Goal: Information Seeking & Learning: Learn about a topic

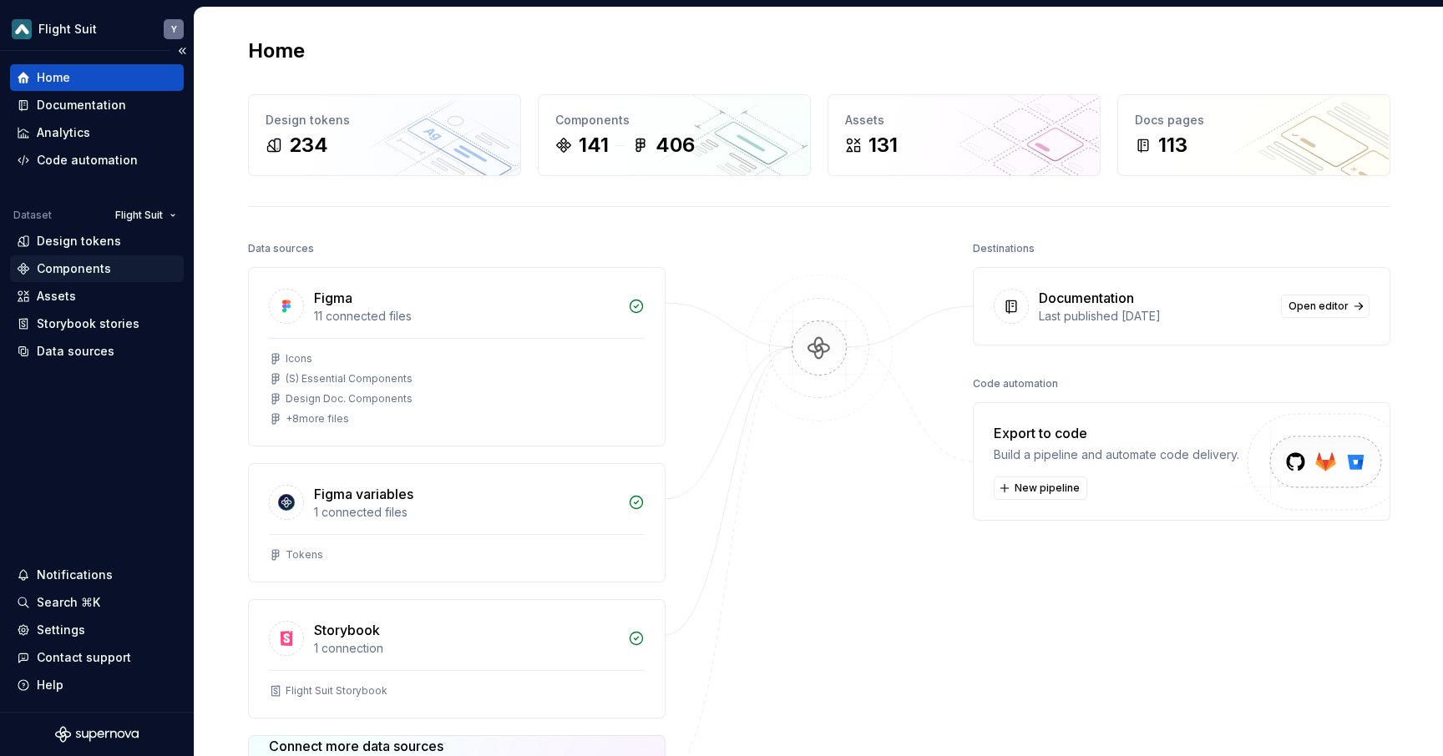
click at [103, 265] on div "Components" at bounding box center [74, 268] width 74 height 17
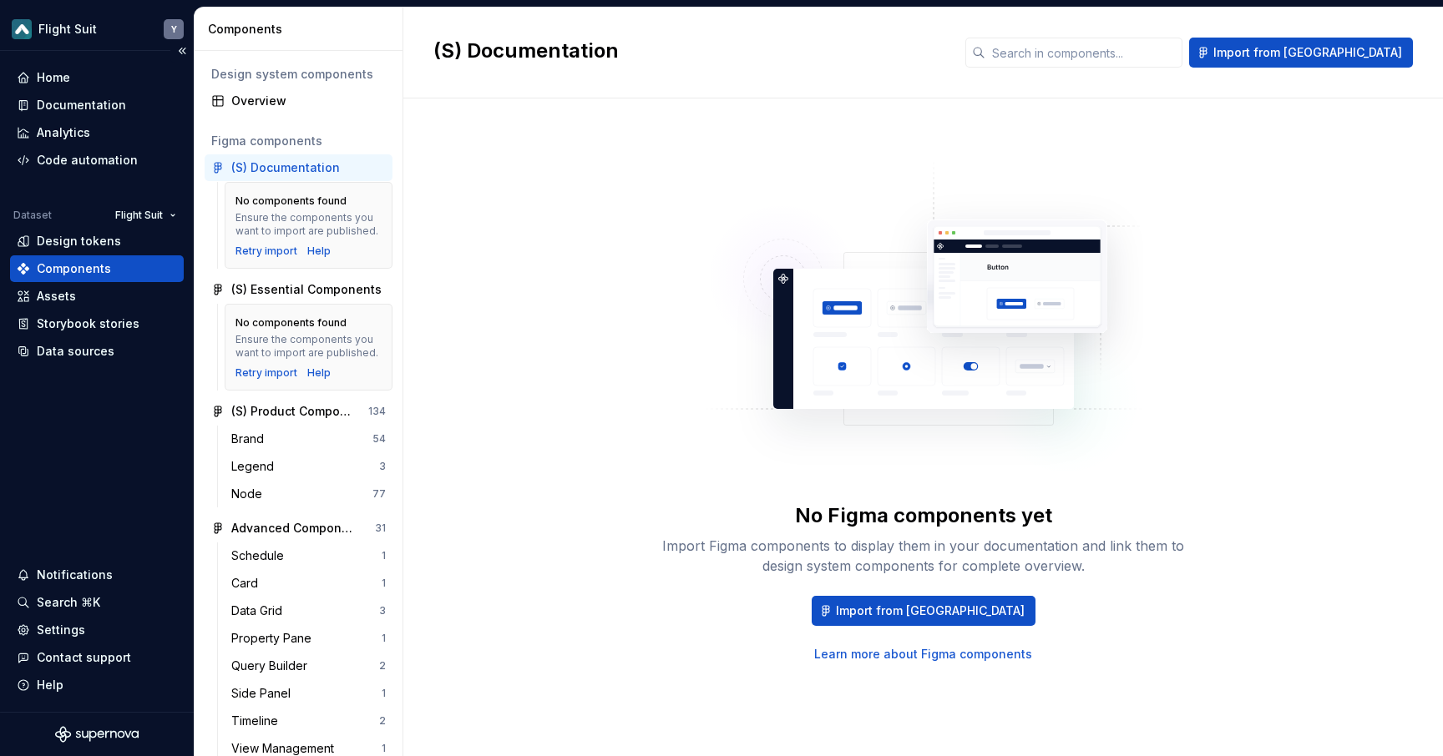
click at [113, 266] on div "Components" at bounding box center [97, 268] width 160 height 17
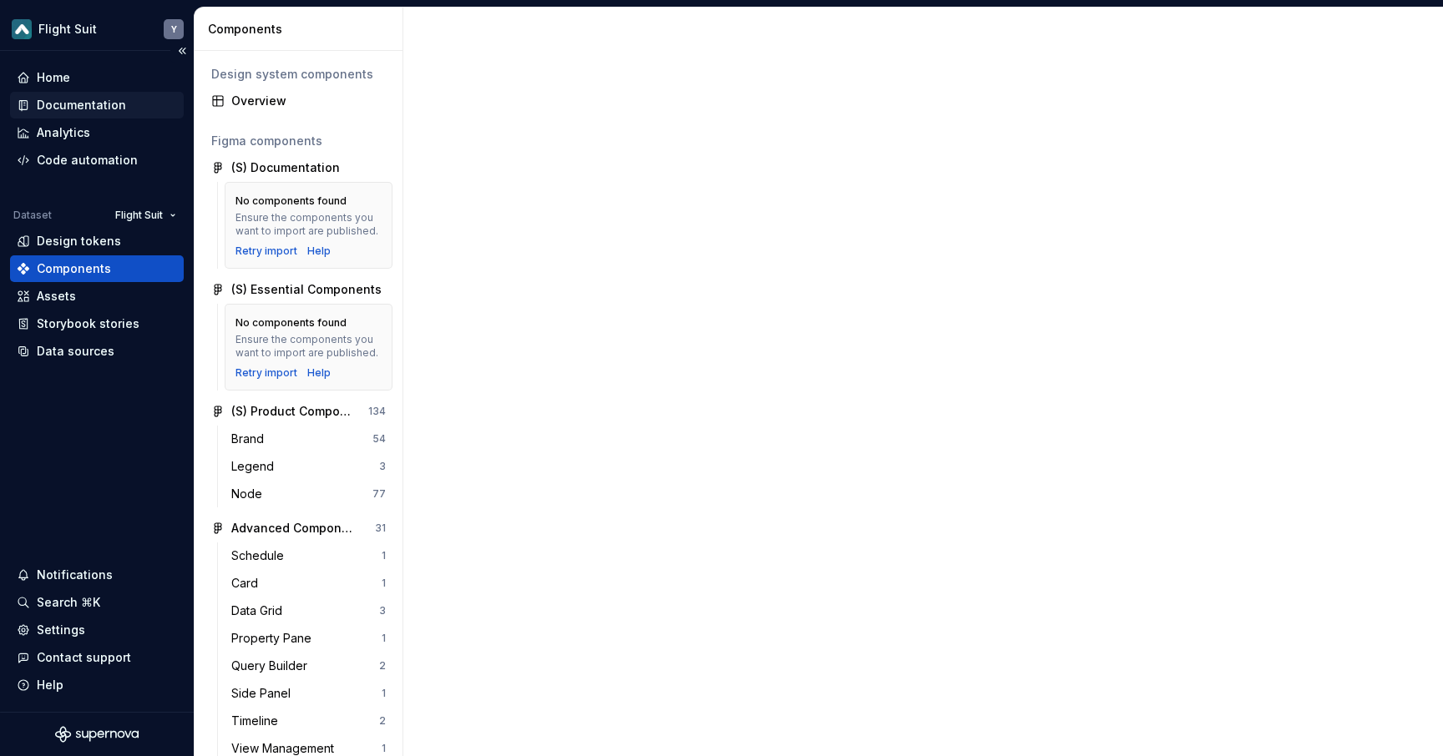
click at [106, 101] on div "Documentation" at bounding box center [81, 105] width 89 height 17
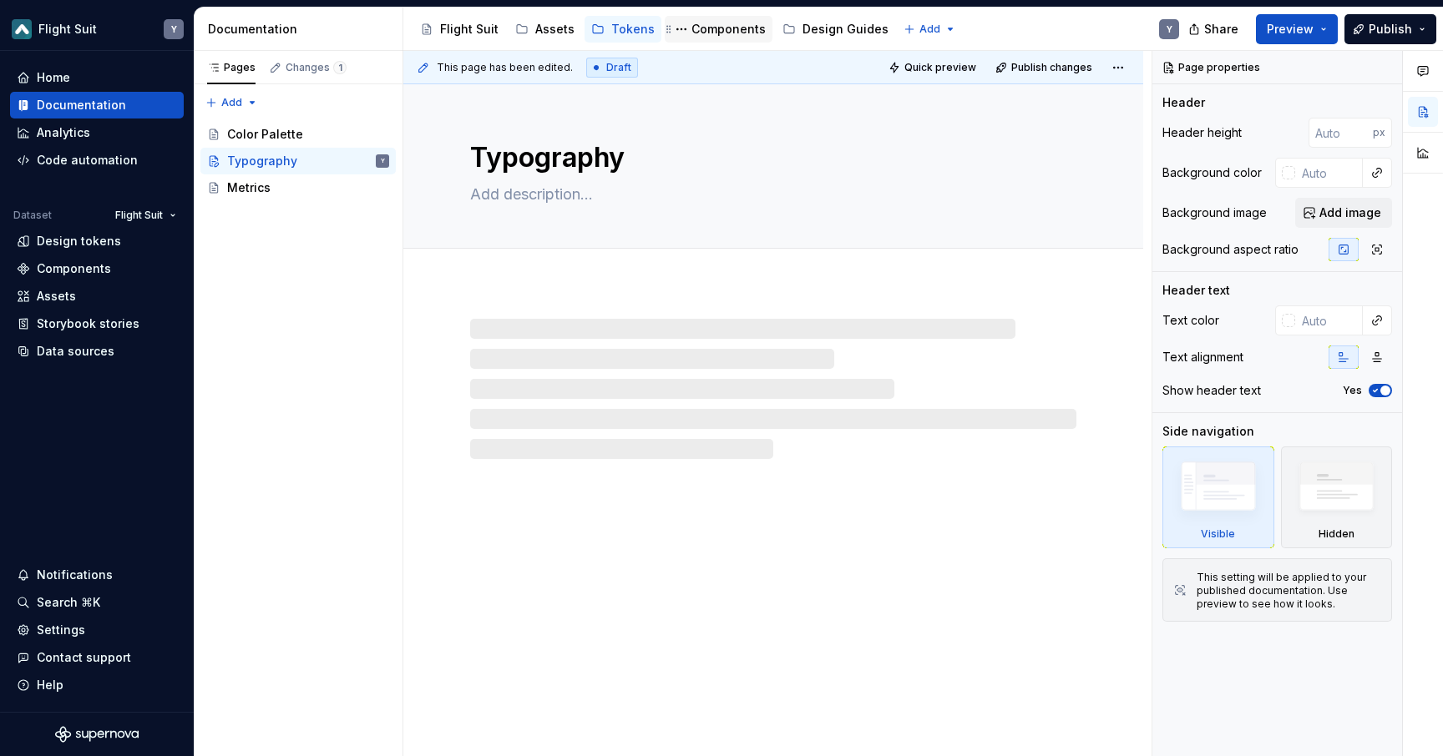
click at [721, 22] on div "Components" at bounding box center [728, 29] width 74 height 17
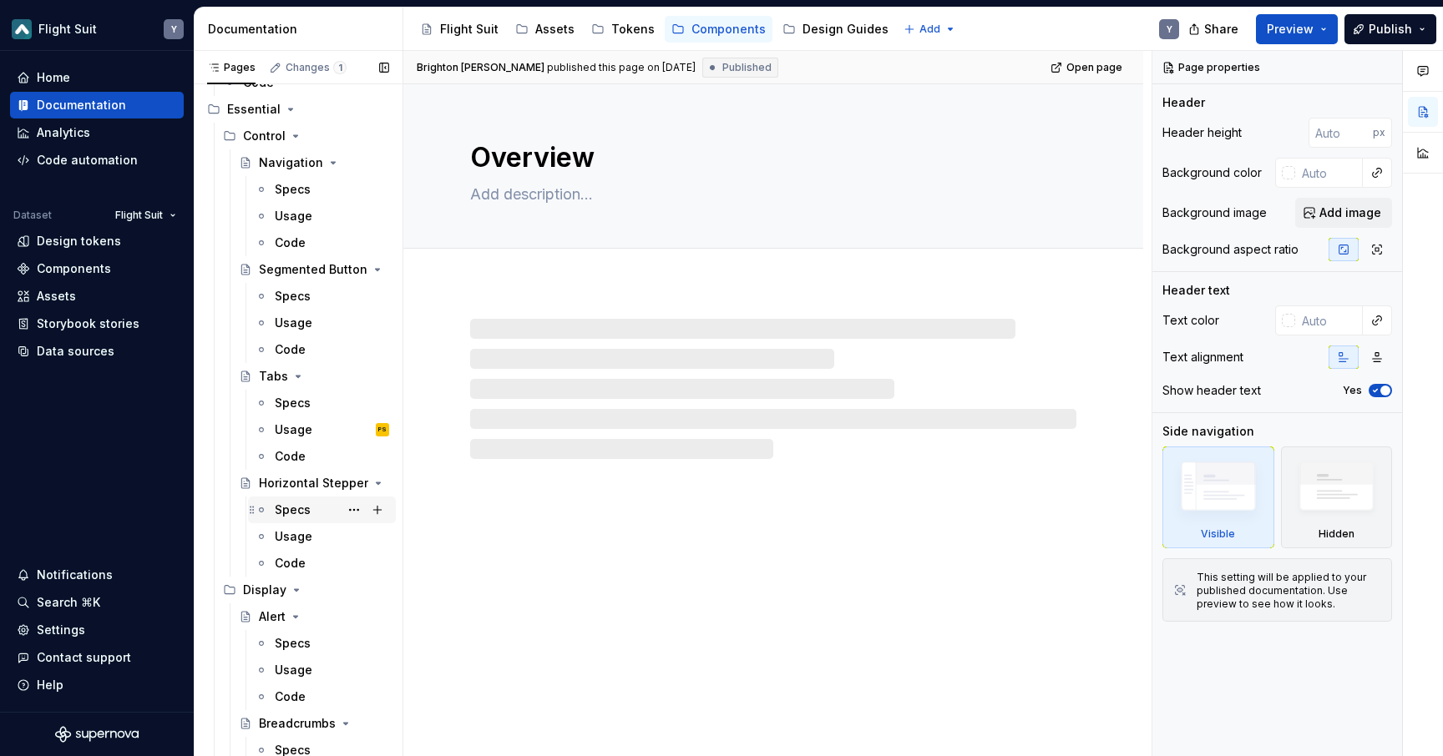
scroll to position [450, 0]
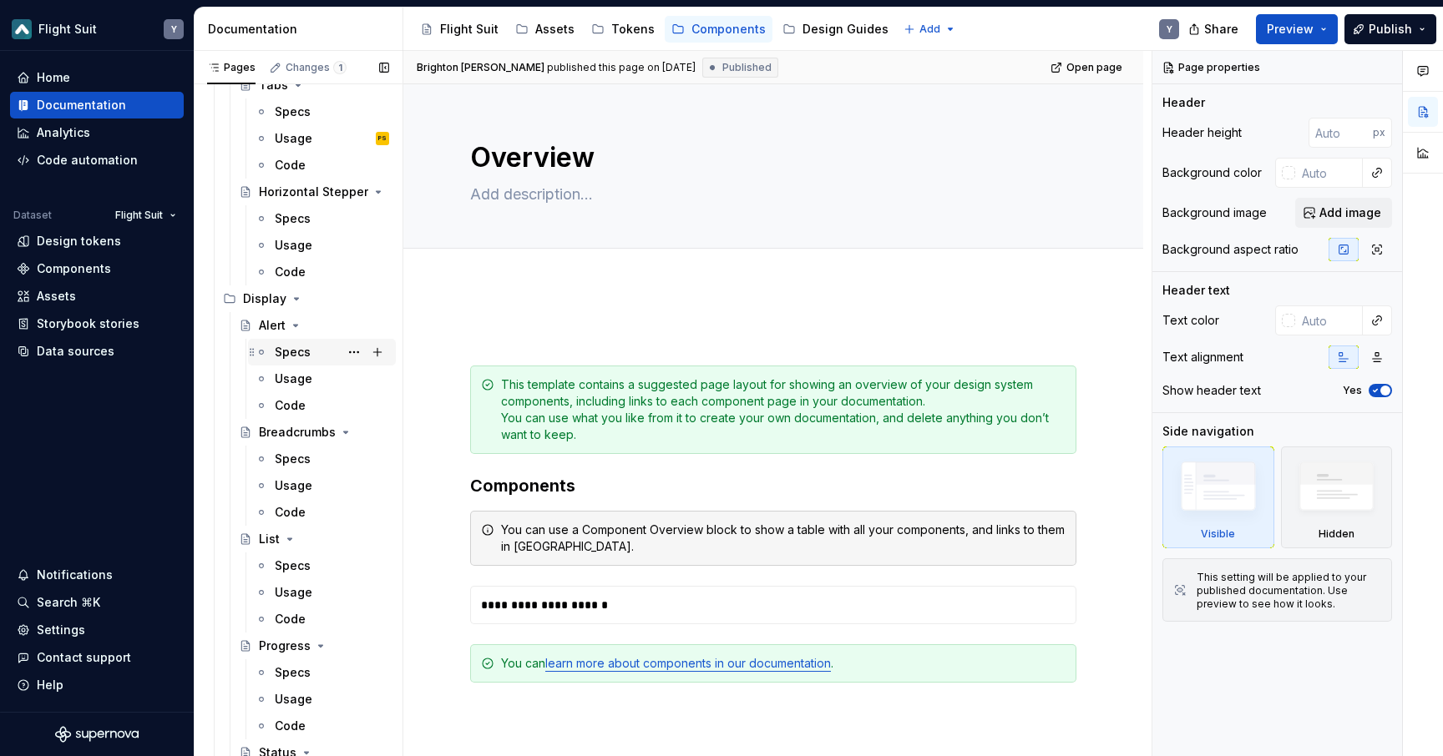
click at [296, 357] on div "Specs" at bounding box center [293, 352] width 36 height 17
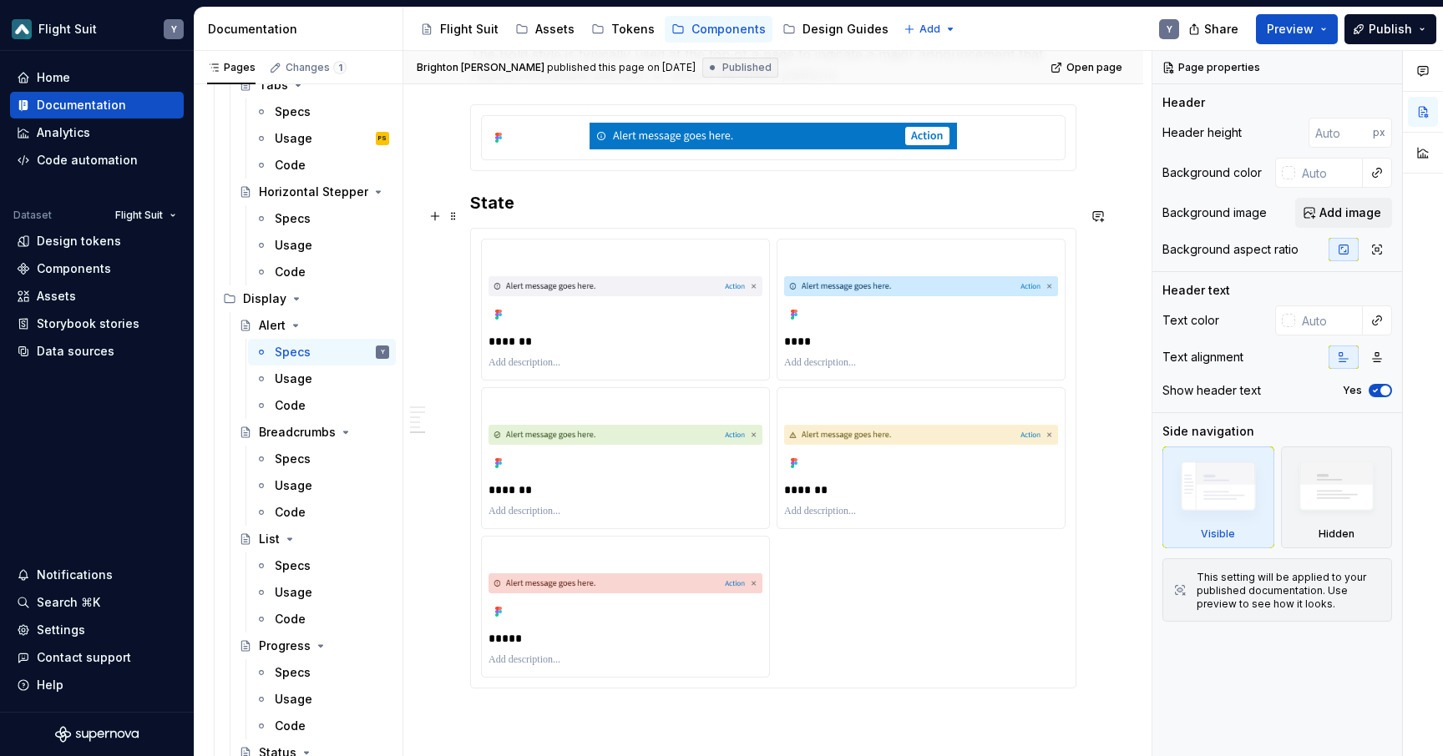
scroll to position [1254, 0]
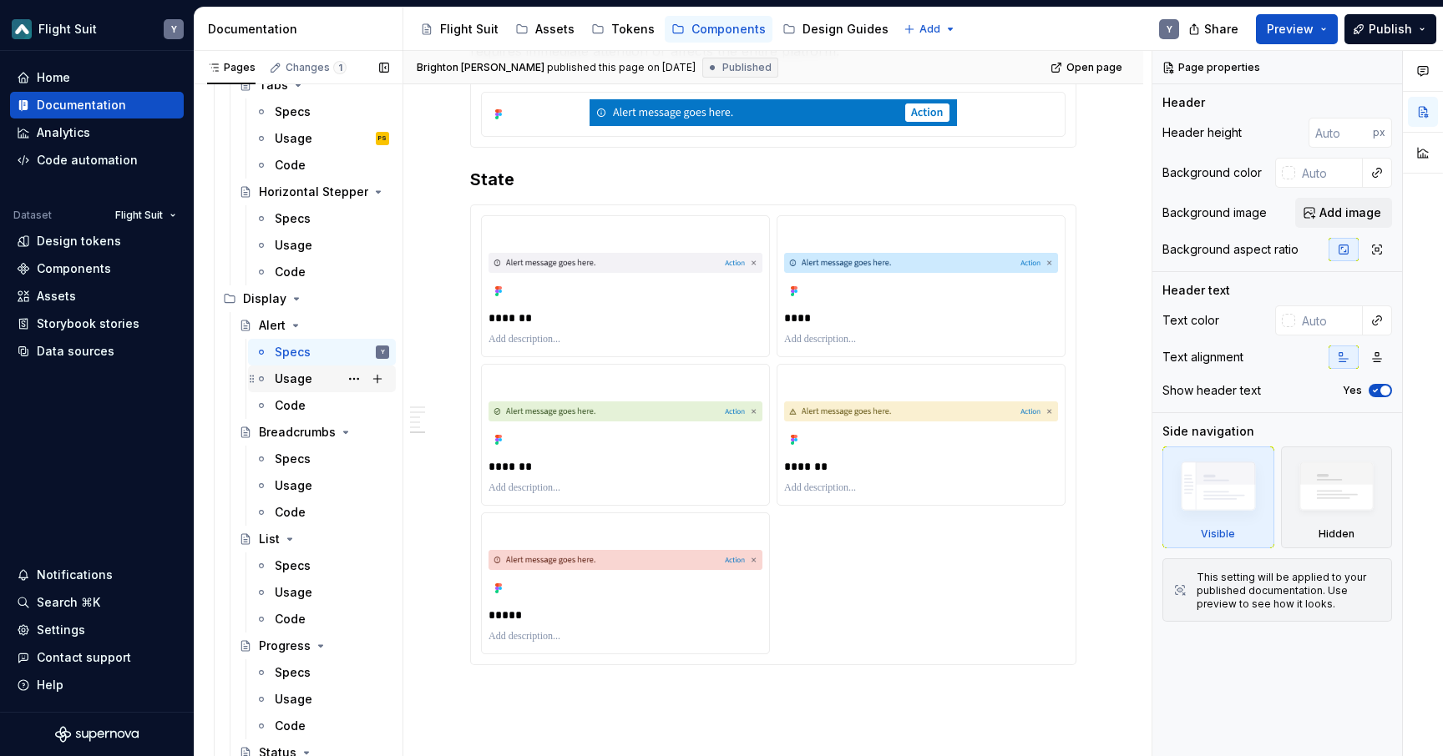
click at [329, 380] on div "Usage" at bounding box center [332, 378] width 114 height 23
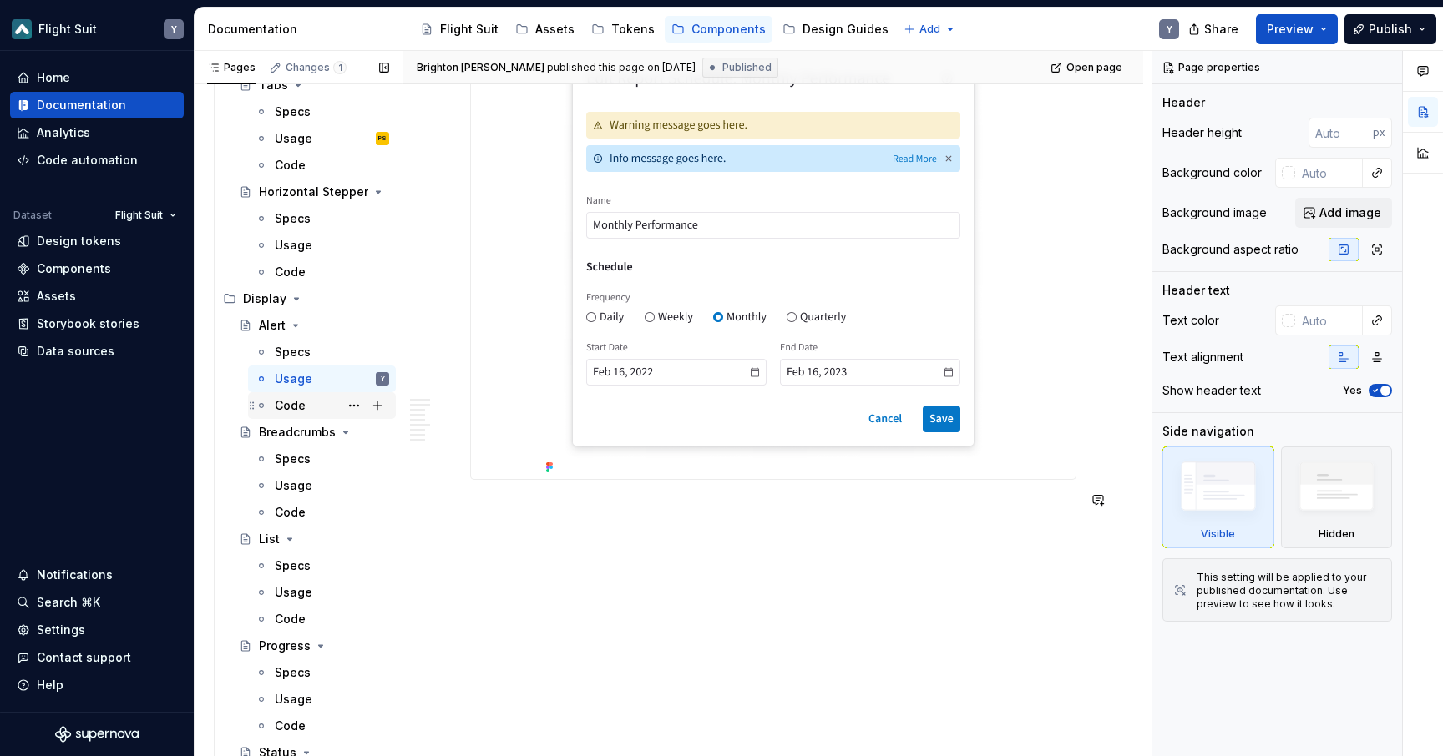
scroll to position [2175, 0]
click at [306, 357] on div "Specs" at bounding box center [293, 352] width 36 height 17
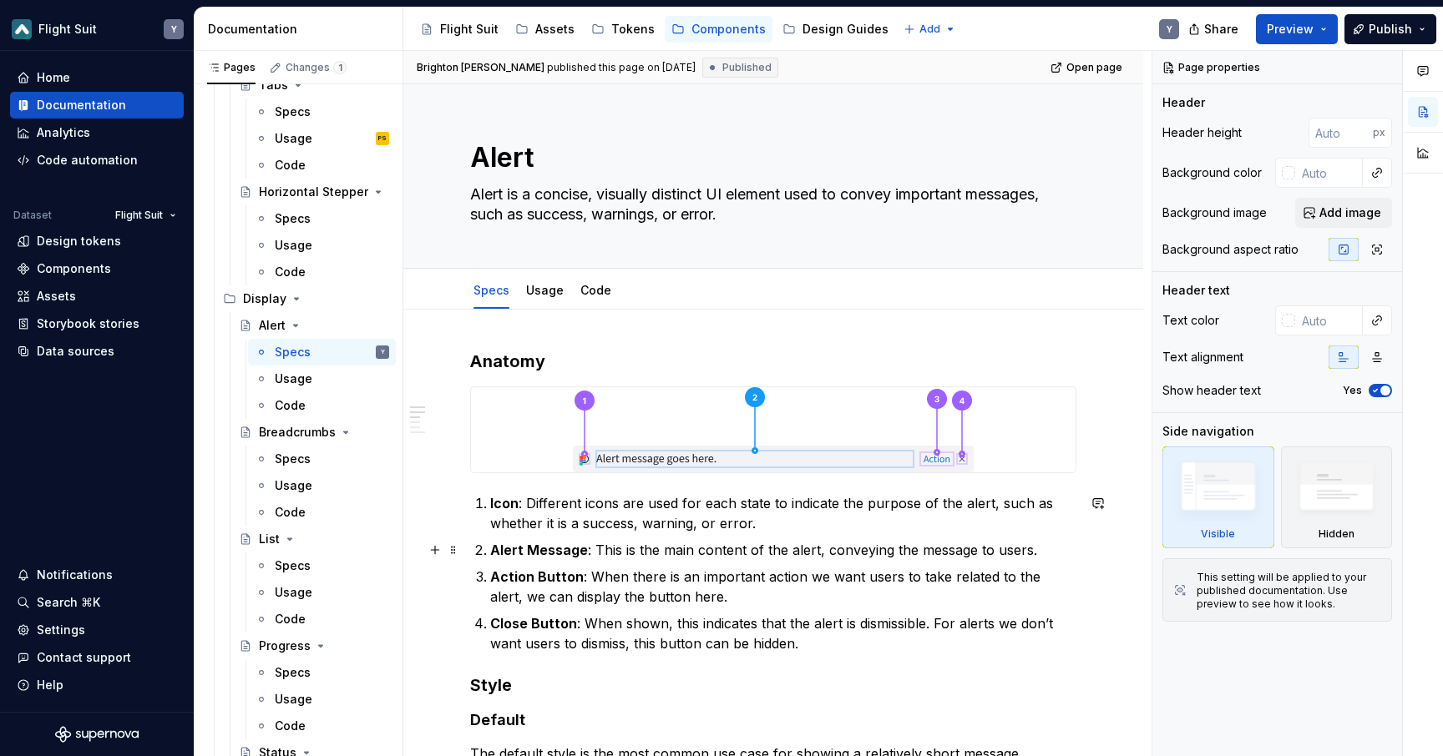
scroll to position [273, 0]
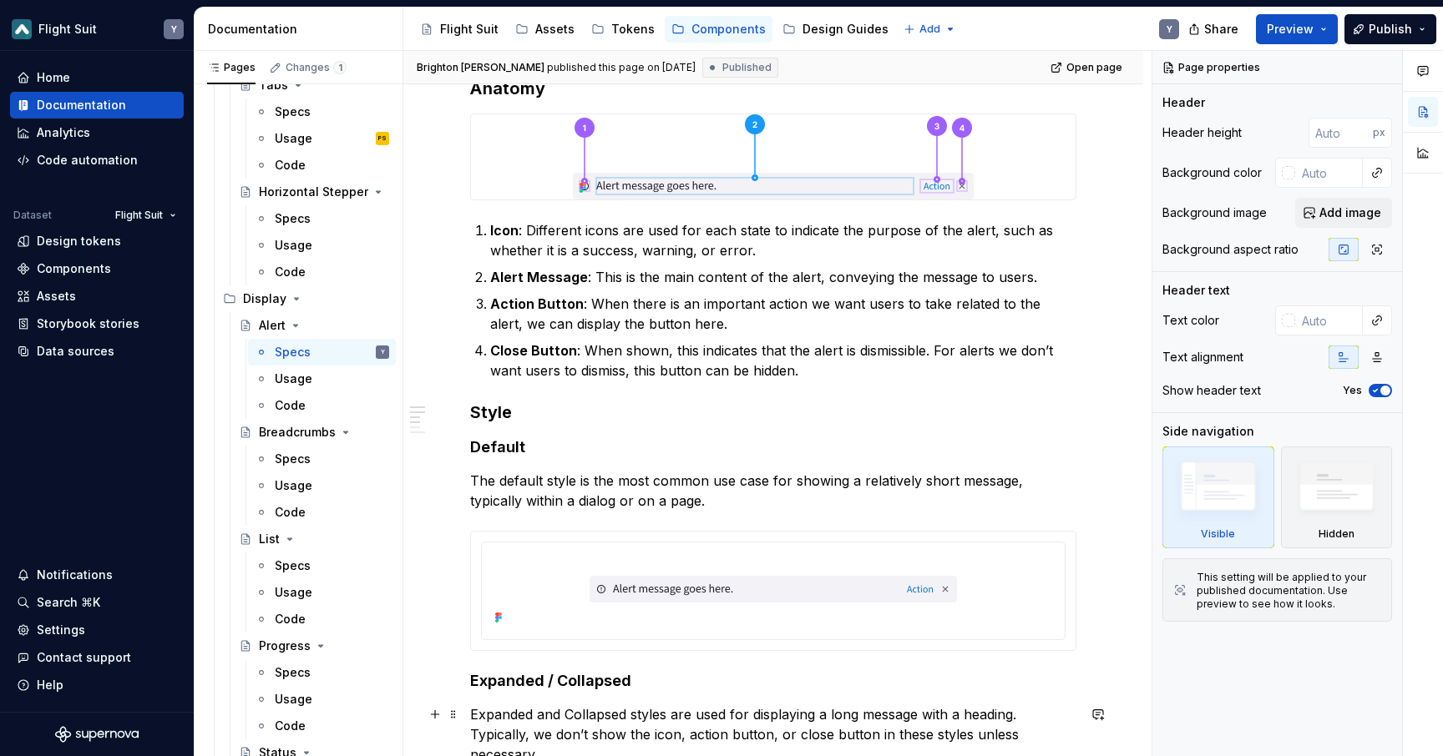
type textarea "*"
